Goal: Task Accomplishment & Management: Complete application form

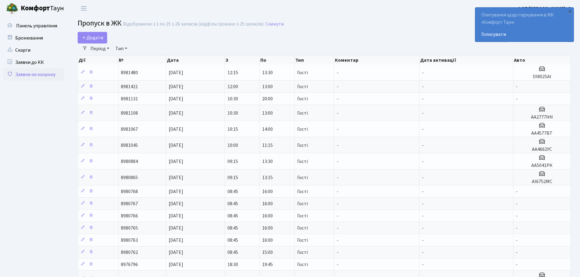
select select "25"
click at [91, 32] on link "Додати" at bounding box center [93, 38] width 30 height 12
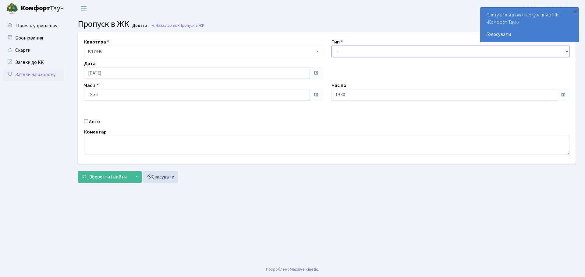
click at [354, 50] on select "- Доставка Таксі Гості Сервіс" at bounding box center [450, 52] width 238 height 12
select select "3"
click at [331, 46] on select "- Доставка Таксі Гості Сервіс" at bounding box center [450, 52] width 238 height 12
click at [85, 118] on div "Квартира <b>КТ7</b>&nbsp;&nbsp;&nbsp;446 КТ7 446 Тип - Доставка Таксі Гості Сер…" at bounding box center [326, 98] width 506 height 132
click at [88, 123] on div "Авто" at bounding box center [202, 121] width 247 height 7
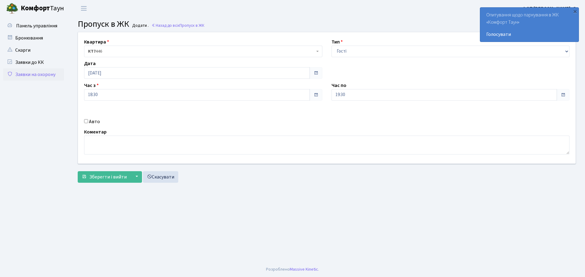
click at [85, 122] on input "Авто" at bounding box center [86, 121] width 4 height 4
checkbox input "true"
type input "АА2120ЕІ"
click at [107, 183] on div "Квартира <b>КТ7</b>&nbsp;&nbsp;&nbsp;446 КТ7 446 Тип - Доставка Таксі Гості Сер…" at bounding box center [326, 109] width 507 height 154
click at [110, 178] on span "Зберегти і вийти" at bounding box center [107, 177] width 37 height 7
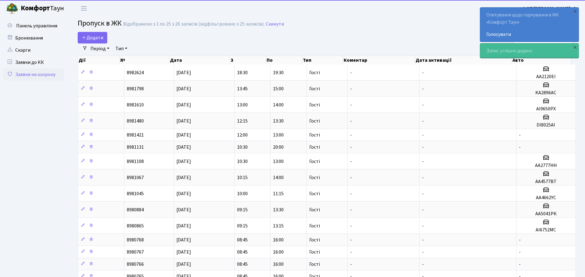
select select "25"
